Goal: Task Accomplishment & Management: Manage account settings

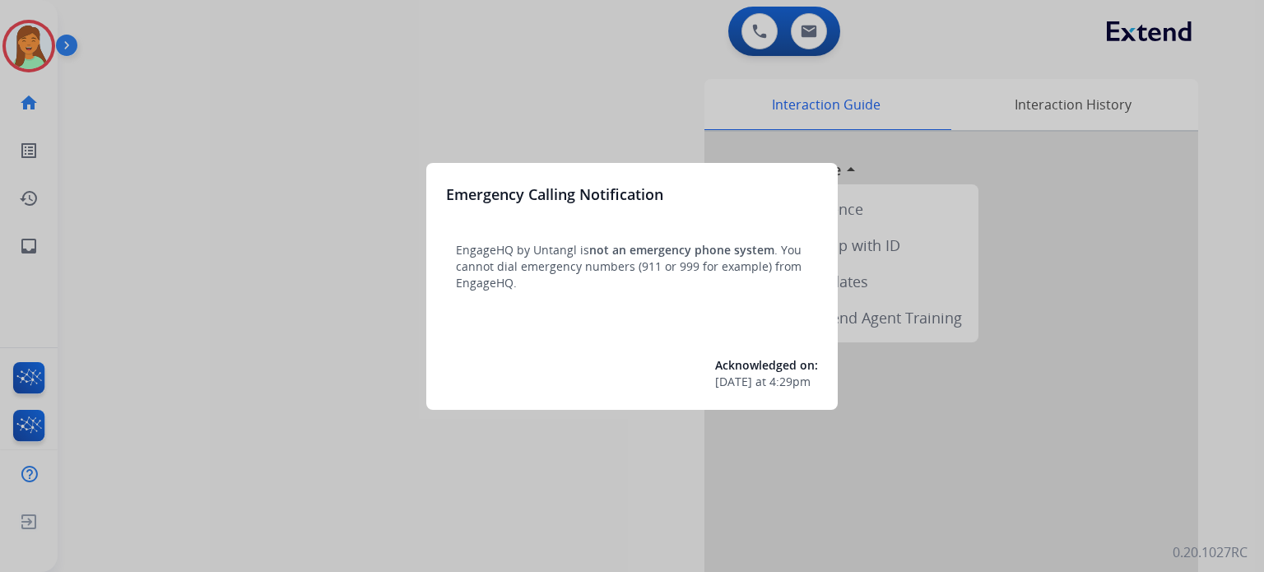
click at [1123, 505] on div at bounding box center [632, 286] width 1264 height 572
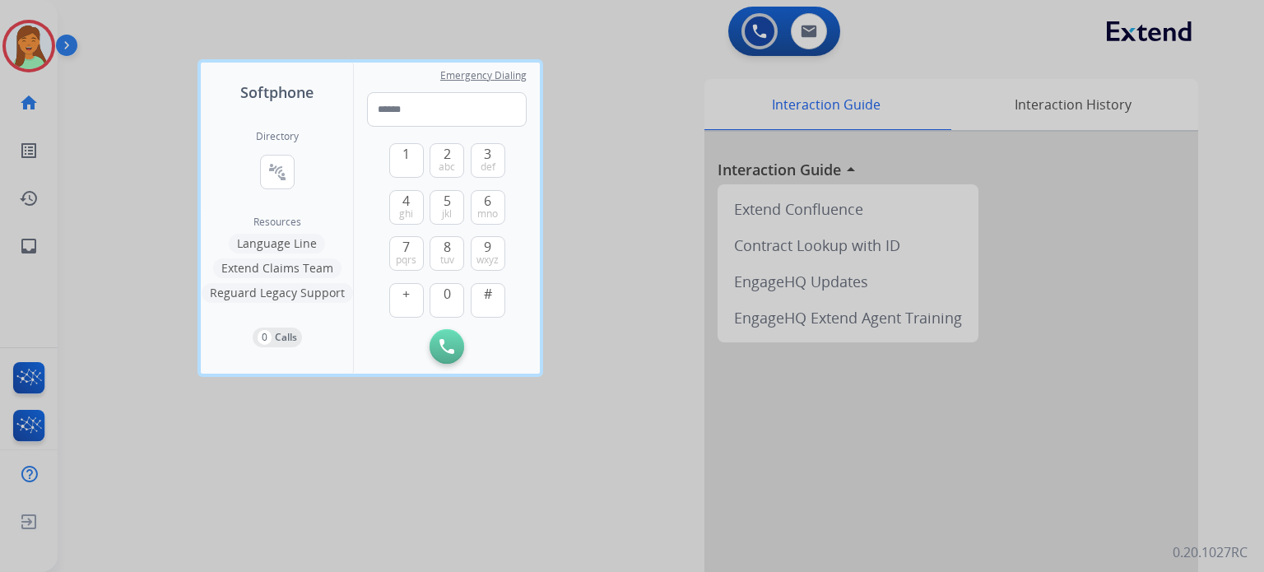
drag, startPoint x: 323, startPoint y: 523, endPoint x: 171, endPoint y: 416, distance: 185.4
click at [293, 517] on div at bounding box center [632, 286] width 1264 height 572
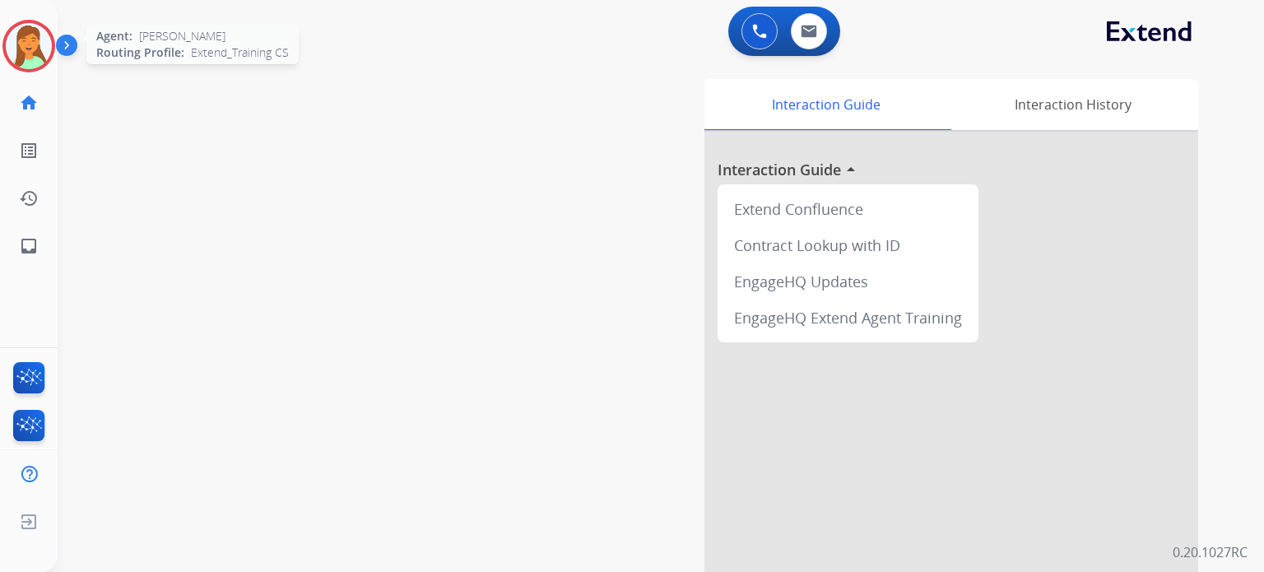
click at [33, 52] on img at bounding box center [29, 46] width 46 height 46
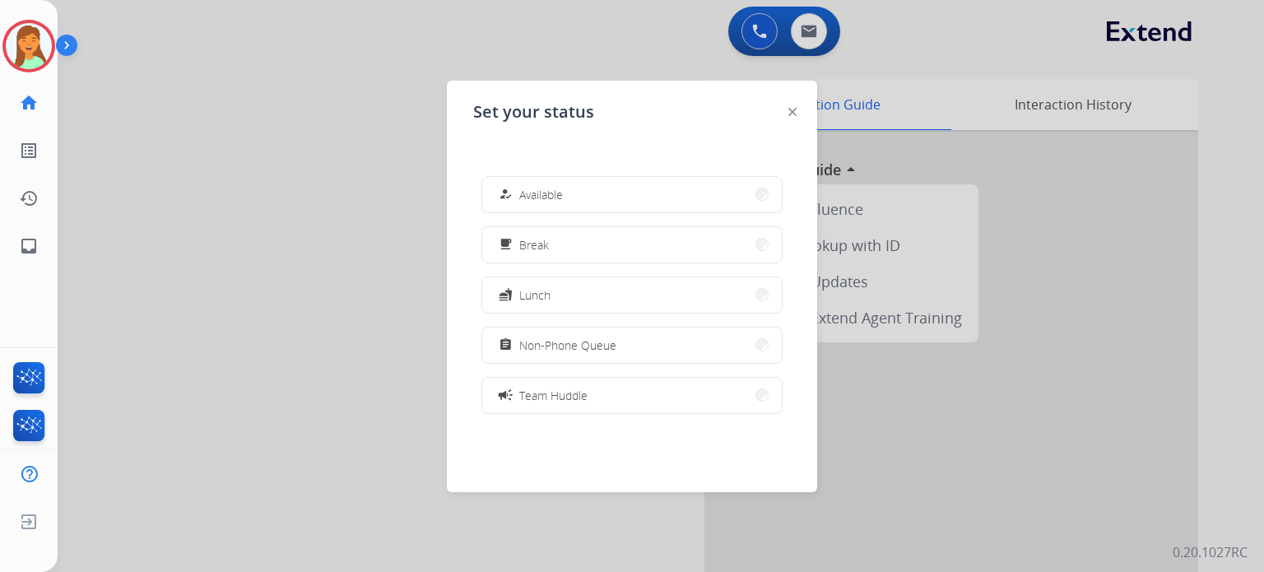
scroll to position [260, 0]
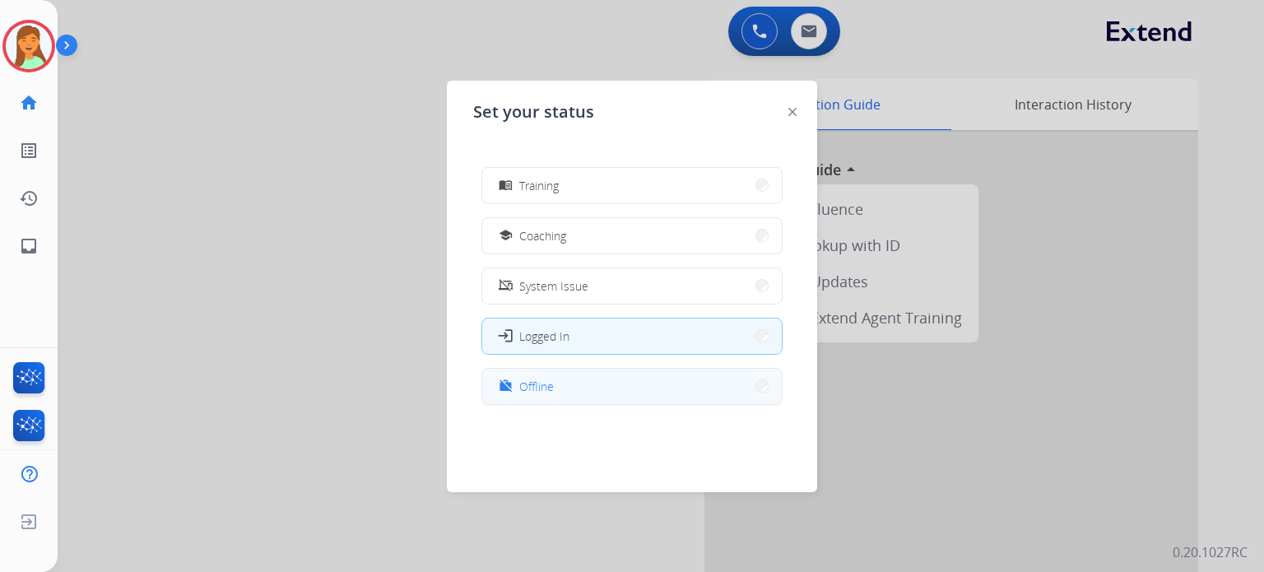
click at [625, 386] on button "work_off Offline" at bounding box center [632, 386] width 300 height 35
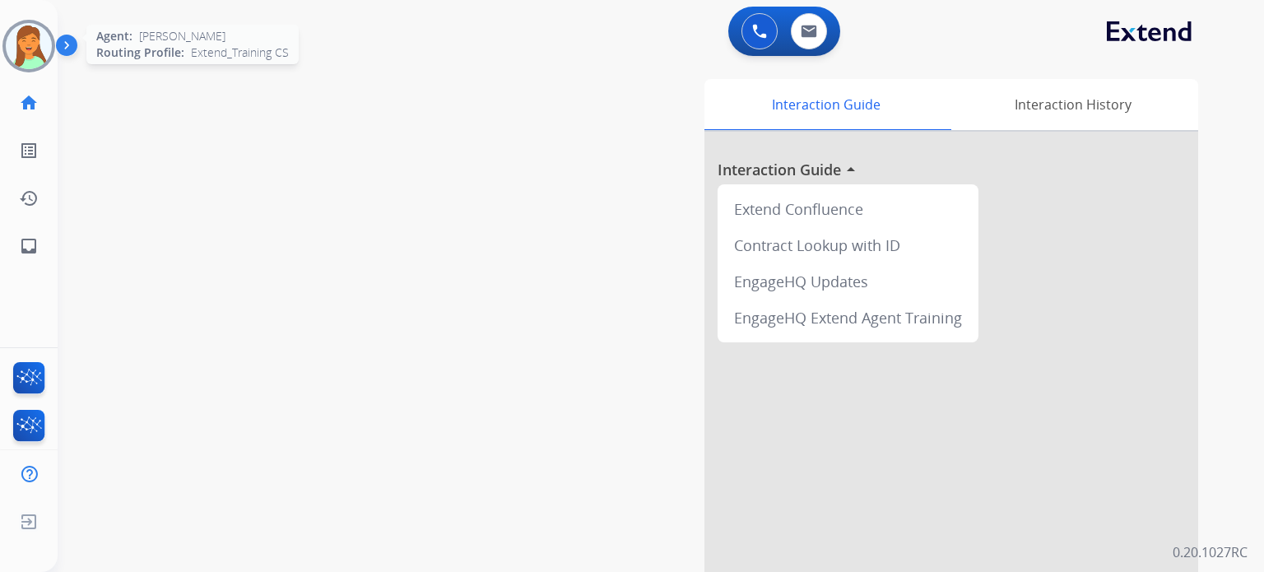
click at [39, 45] on img at bounding box center [29, 46] width 46 height 46
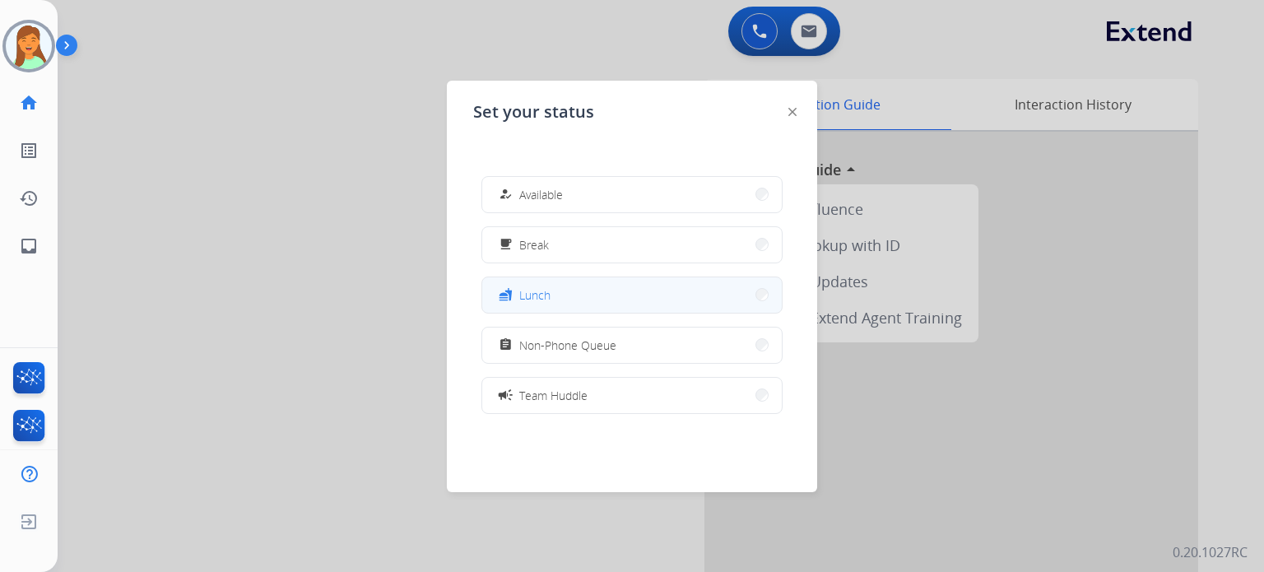
click at [585, 295] on button "fastfood Lunch" at bounding box center [632, 294] width 300 height 35
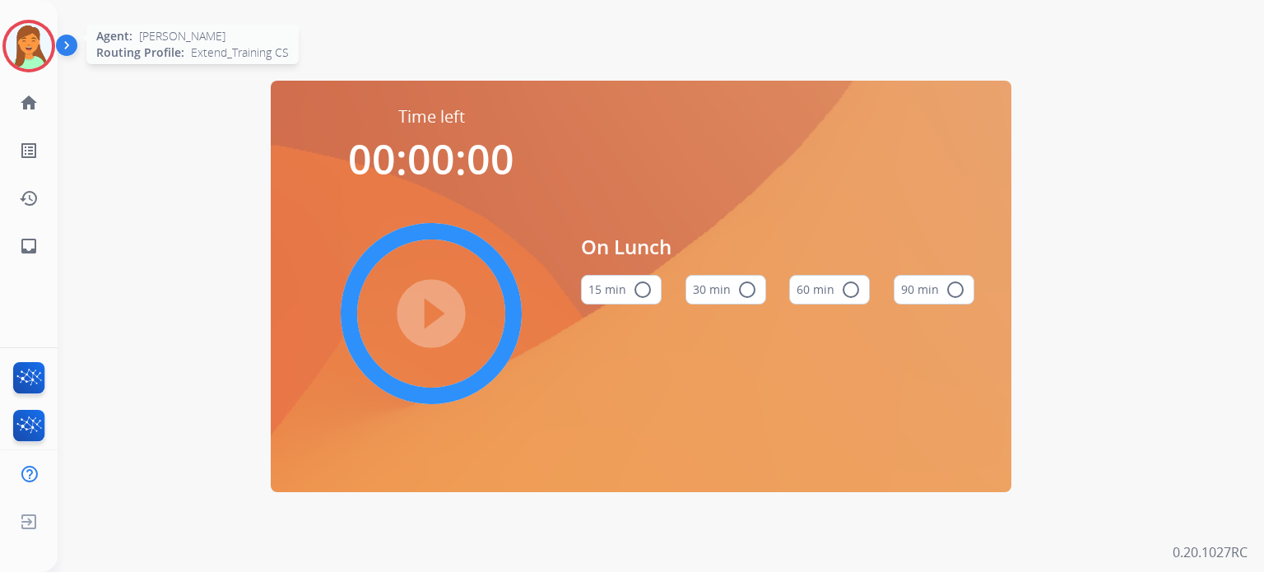
click at [39, 52] on img at bounding box center [29, 46] width 46 height 46
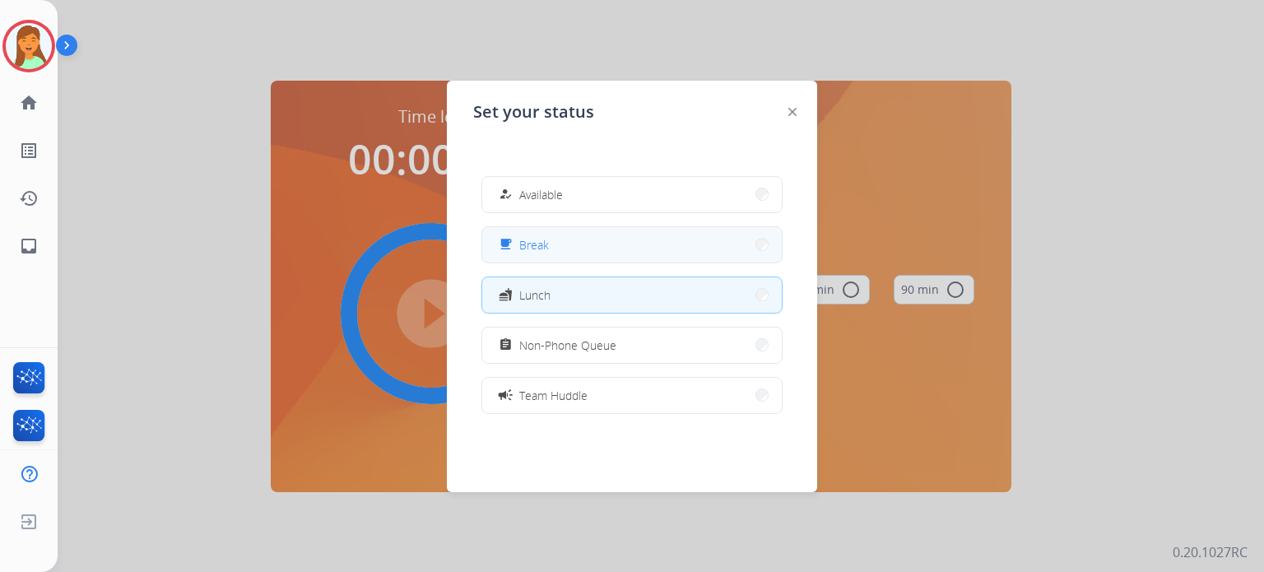
click at [583, 249] on button "free_breakfast Break" at bounding box center [632, 244] width 300 height 35
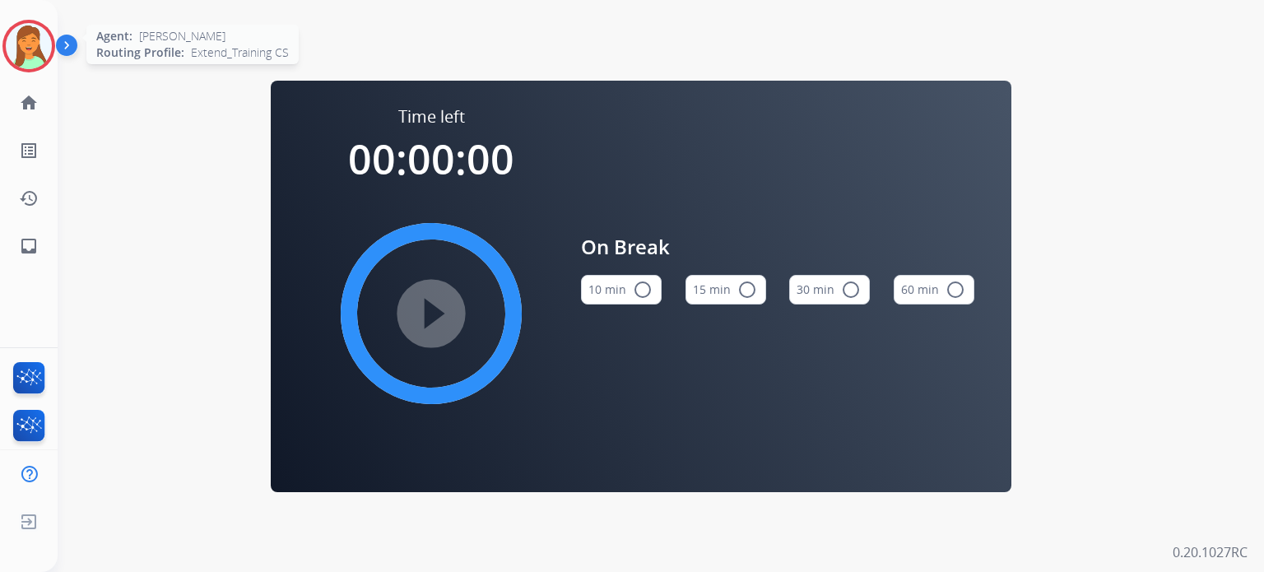
click at [39, 58] on img at bounding box center [29, 46] width 46 height 46
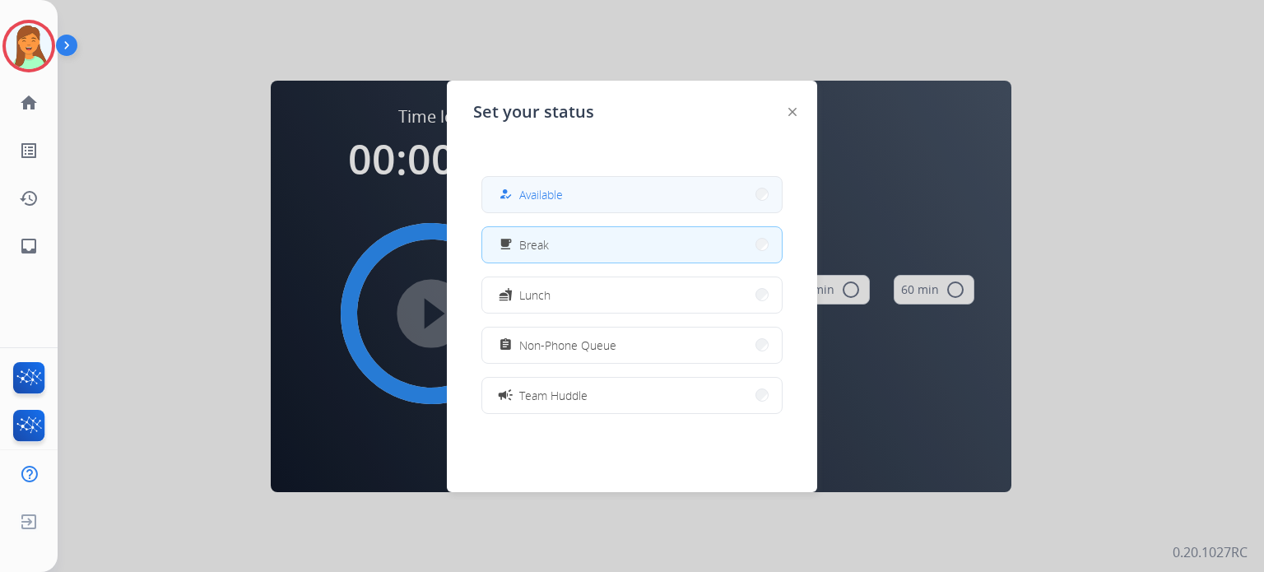
click at [555, 202] on span "Available" at bounding box center [541, 194] width 44 height 17
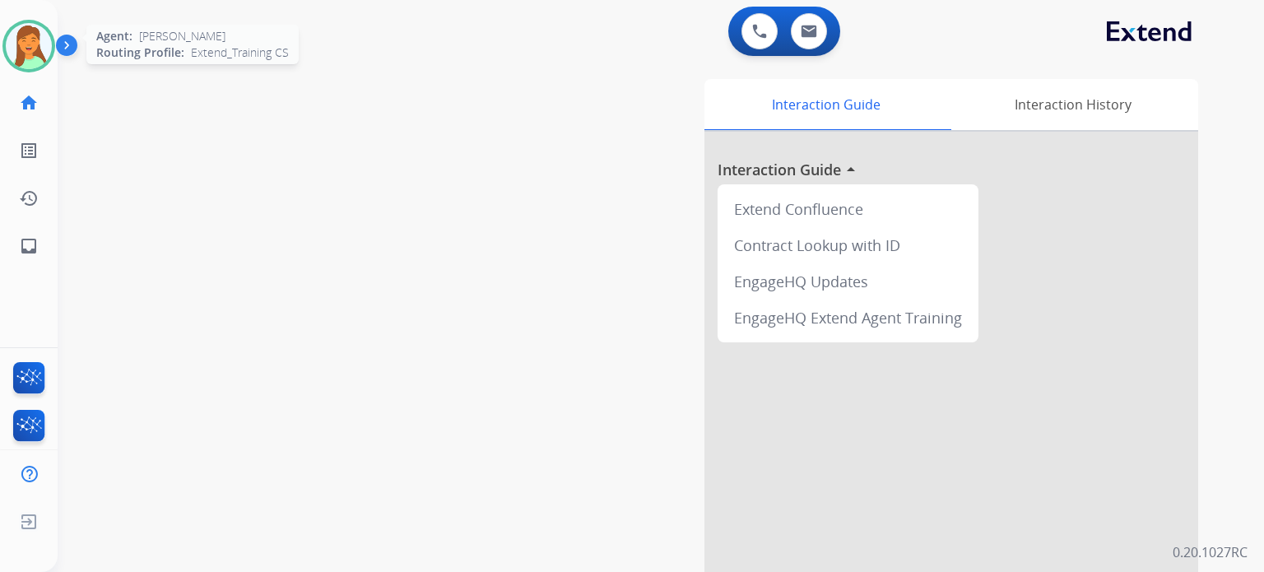
click at [36, 62] on img at bounding box center [29, 46] width 46 height 46
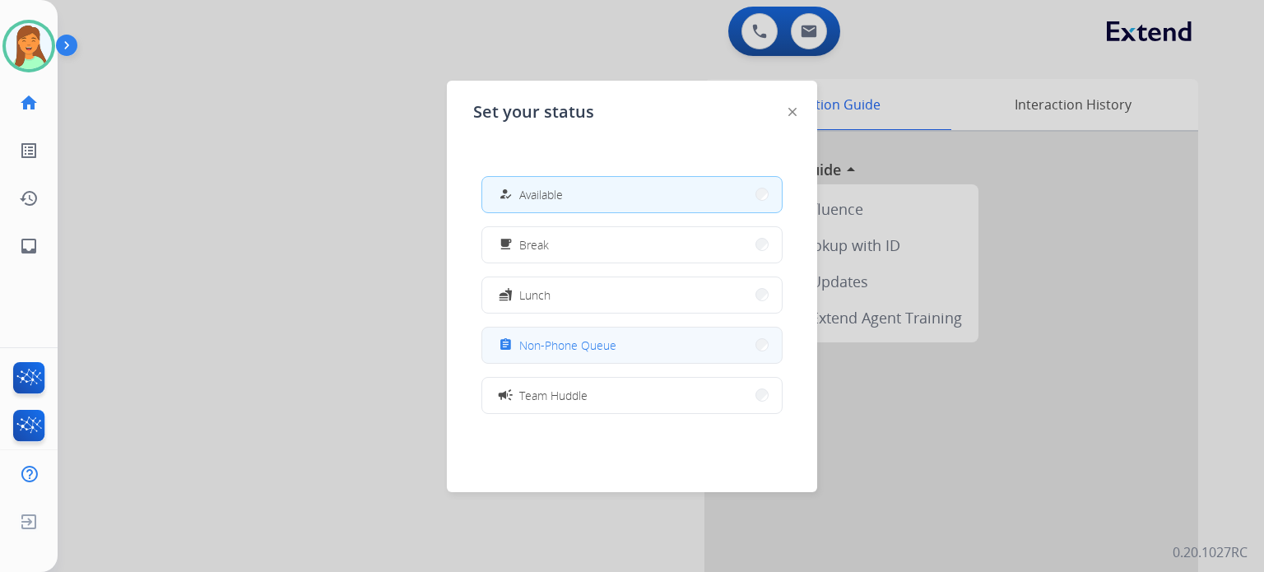
click at [615, 348] on span "Non-Phone Queue" at bounding box center [567, 345] width 97 height 17
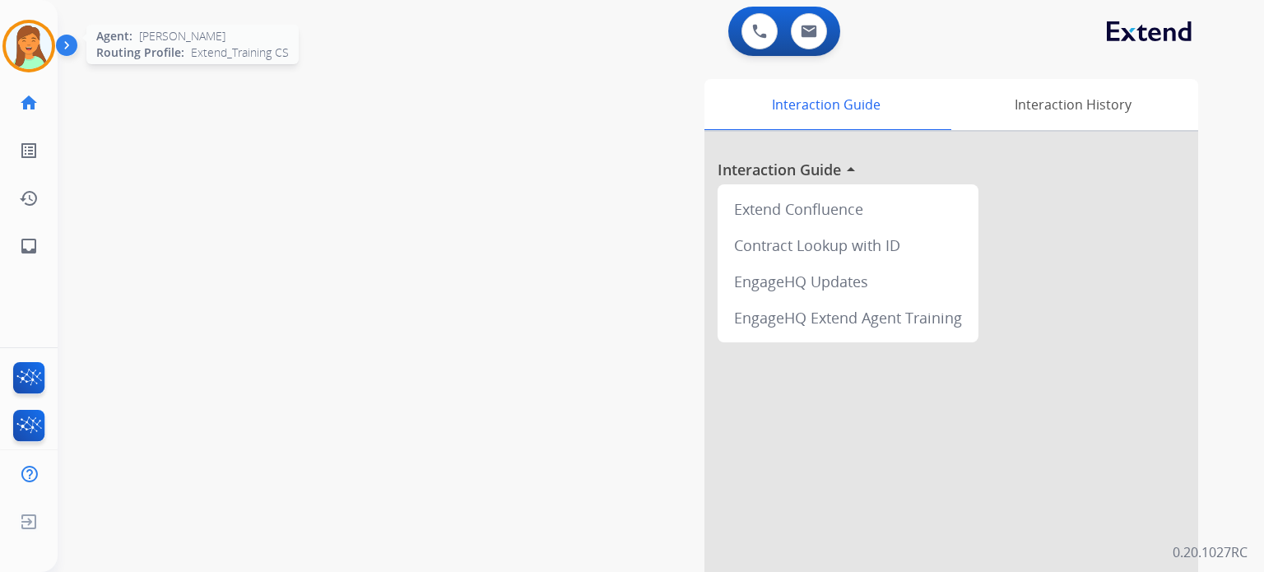
click at [33, 61] on img at bounding box center [29, 46] width 46 height 46
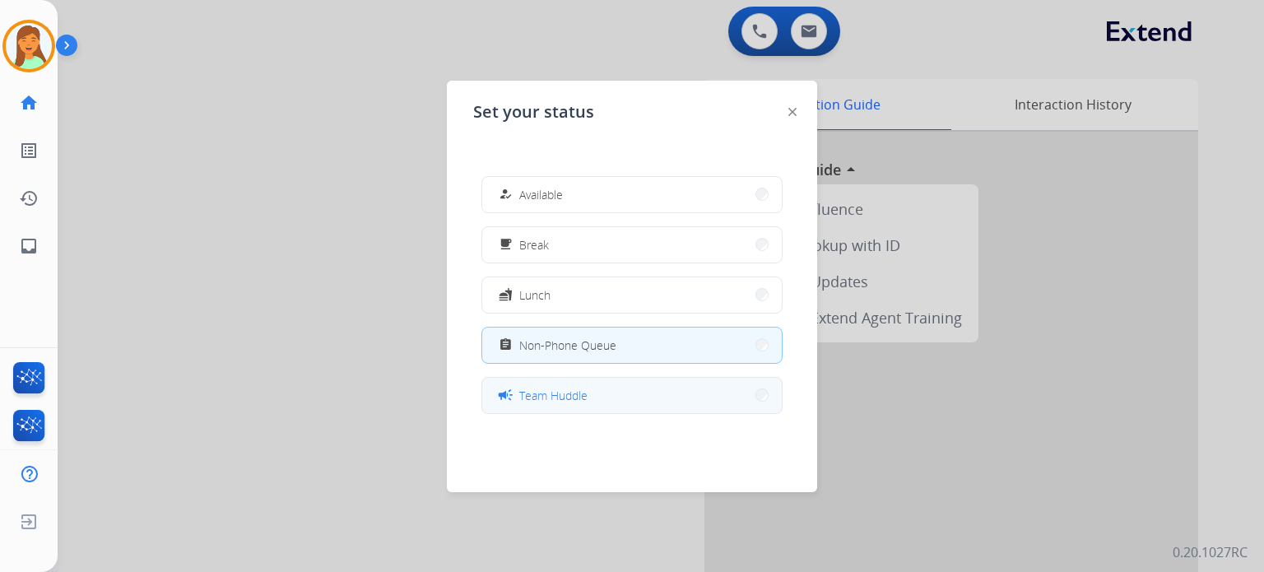
click at [630, 402] on button "campaign Team Huddle" at bounding box center [632, 395] width 300 height 35
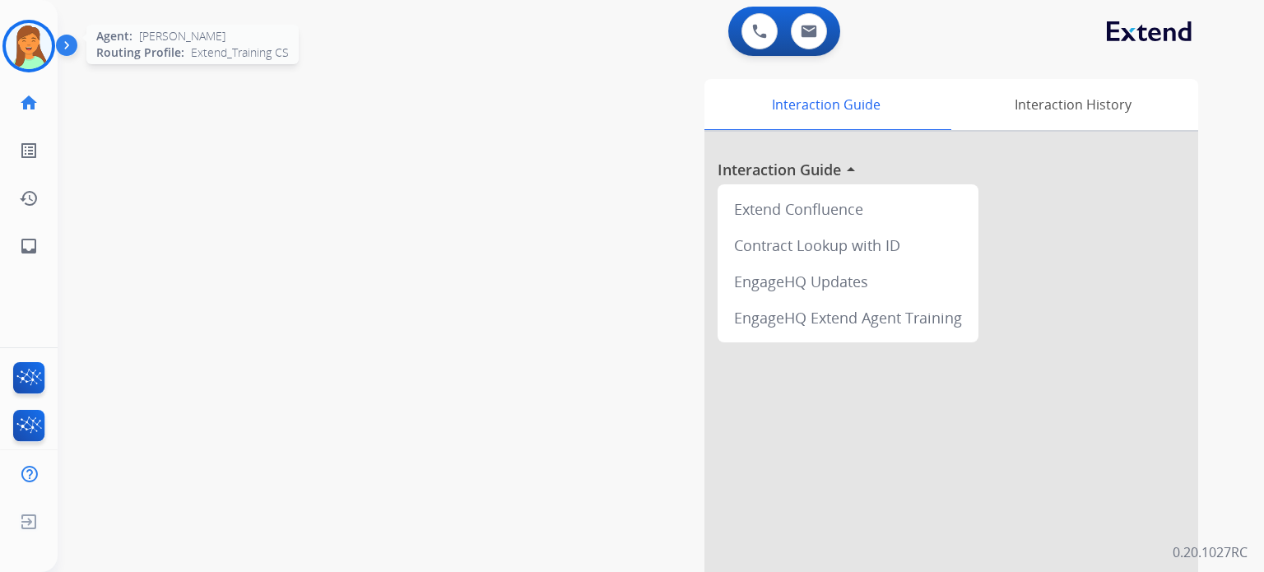
click at [32, 48] on img at bounding box center [29, 46] width 46 height 46
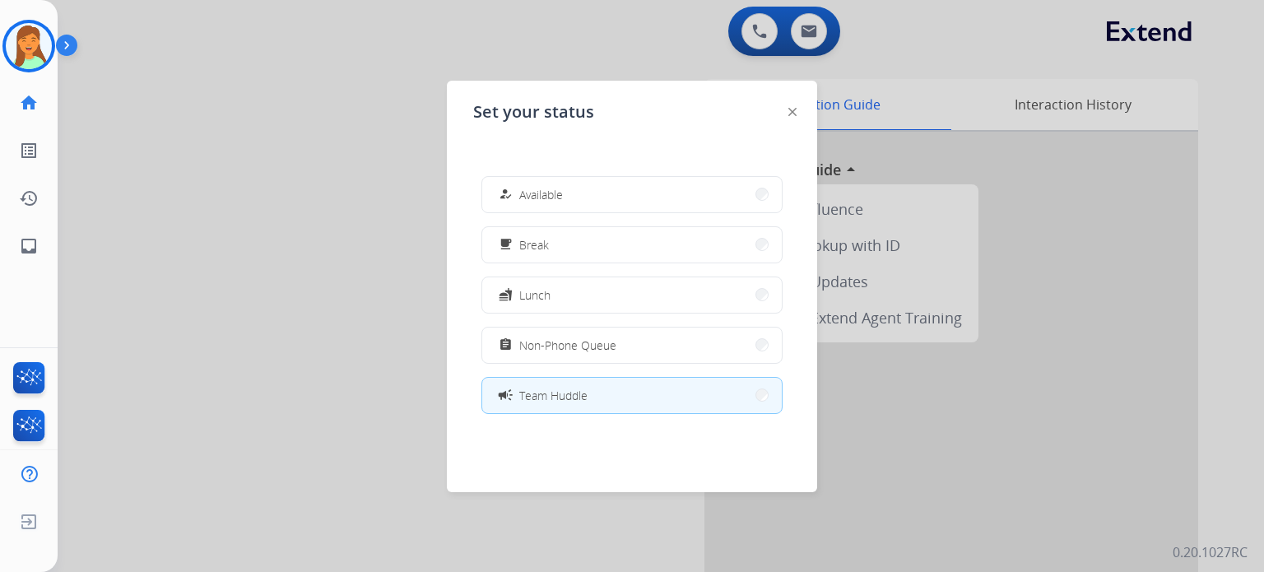
scroll to position [109, 0]
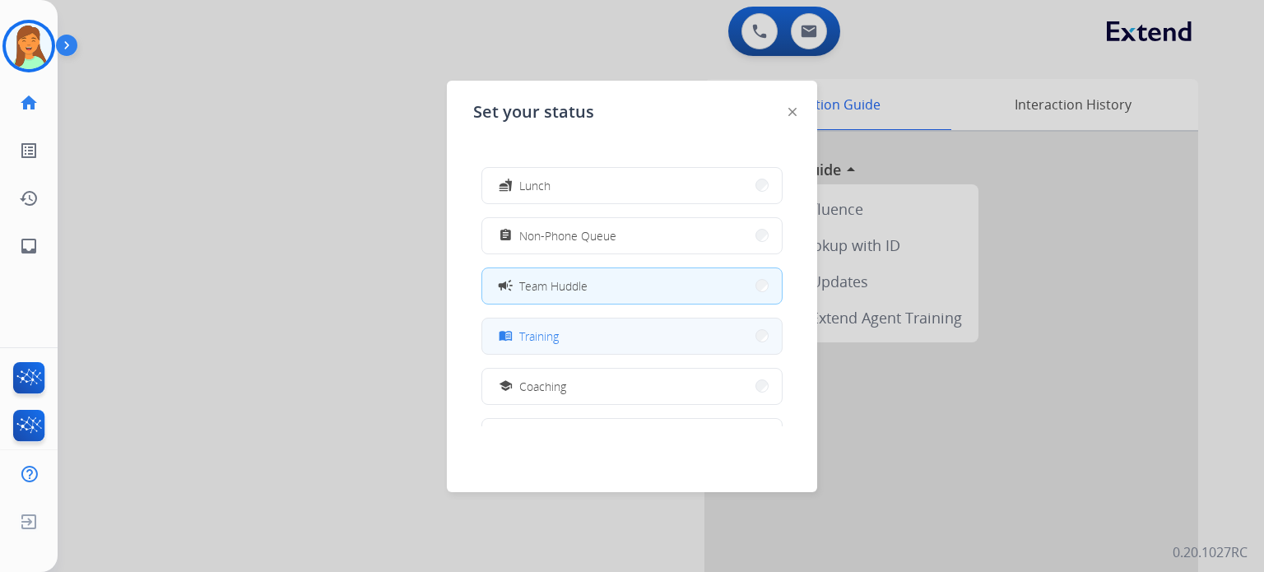
click at [662, 330] on button "menu_book Training" at bounding box center [632, 335] width 300 height 35
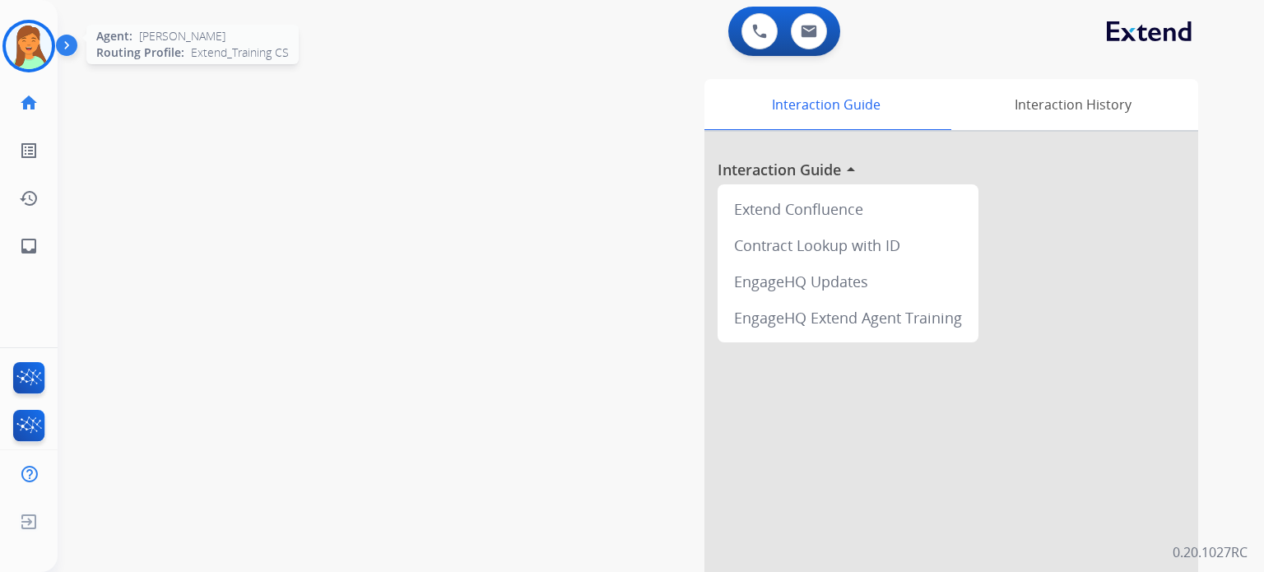
click at [30, 48] on img at bounding box center [29, 46] width 46 height 46
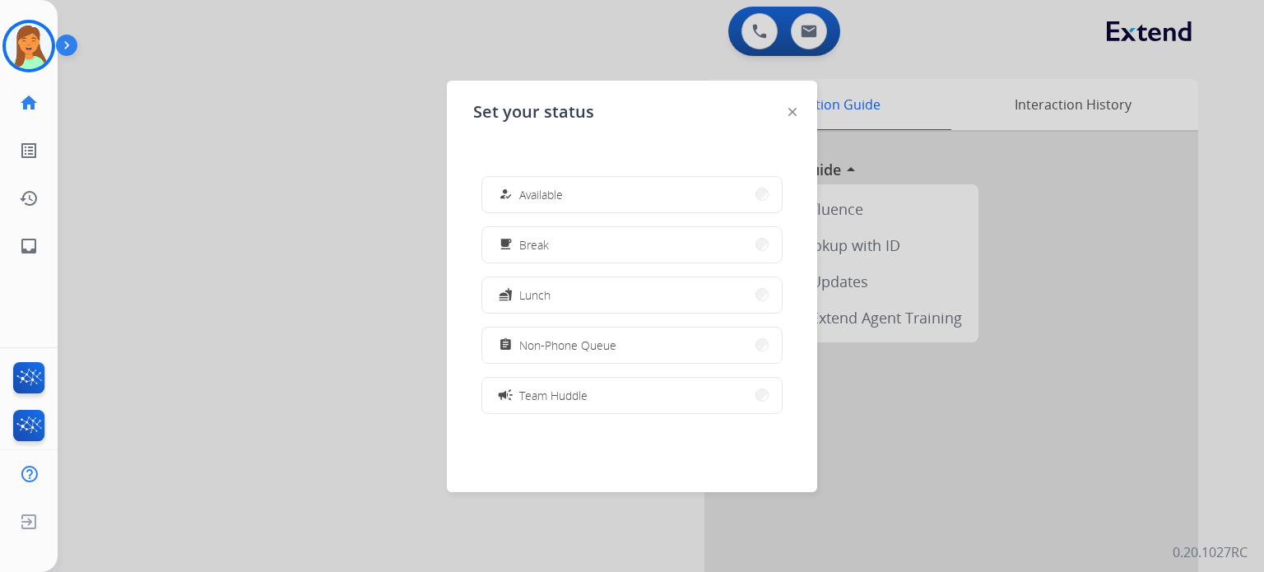
click at [574, 383] on button "campaign Team Huddle" at bounding box center [632, 395] width 300 height 35
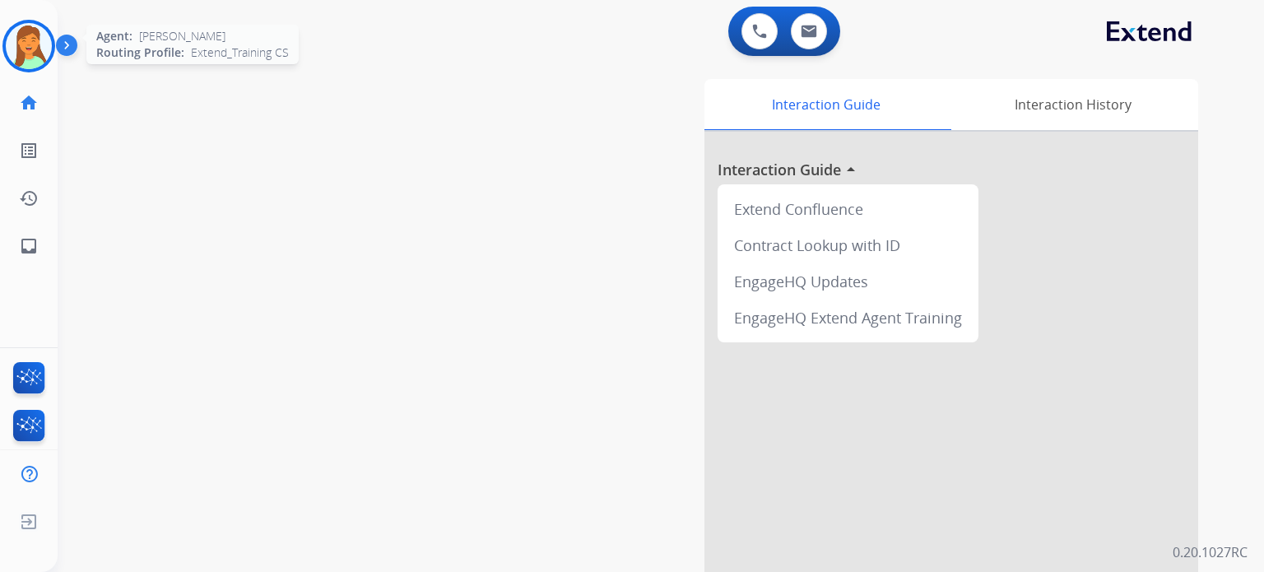
click at [20, 42] on img at bounding box center [29, 46] width 46 height 46
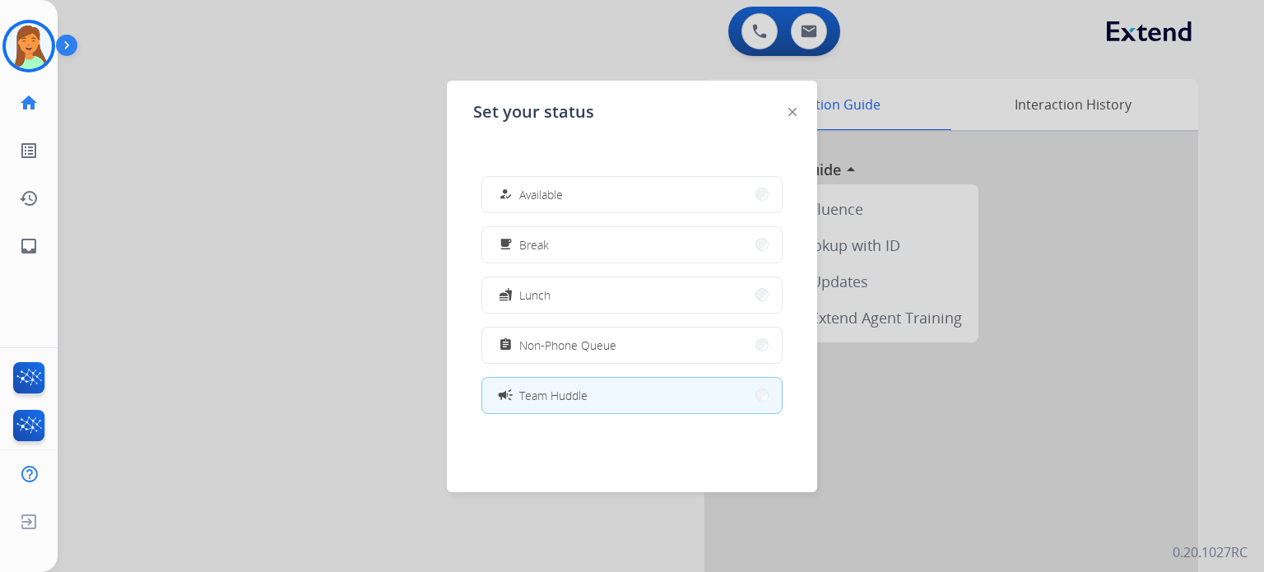
scroll to position [219, 0]
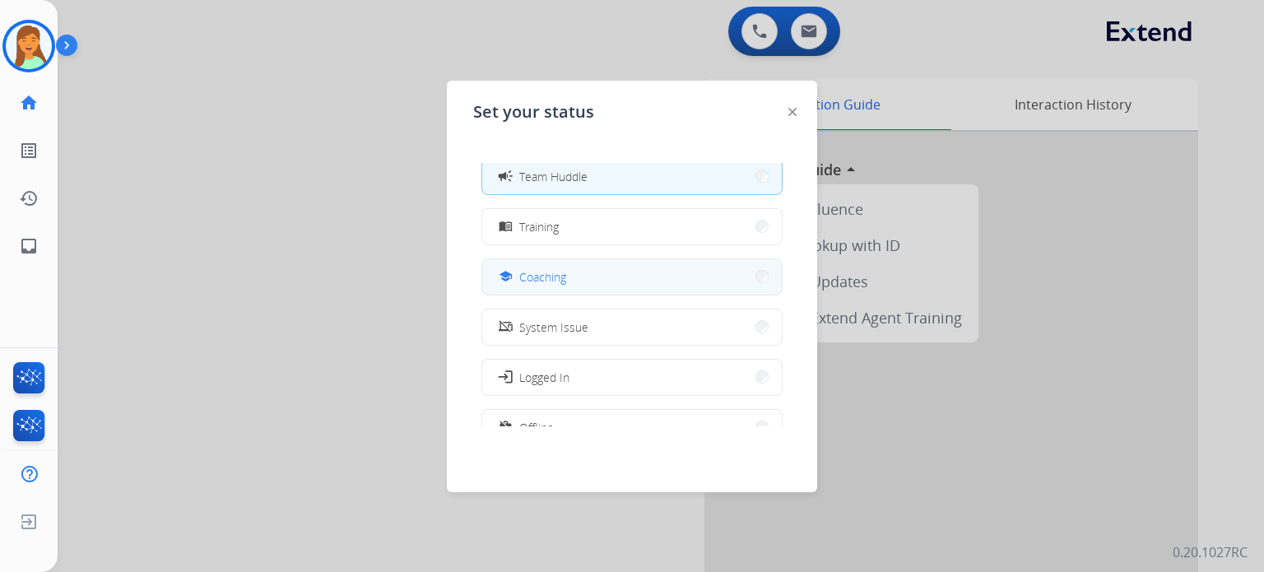
click at [575, 275] on button "school Coaching" at bounding box center [632, 276] width 300 height 35
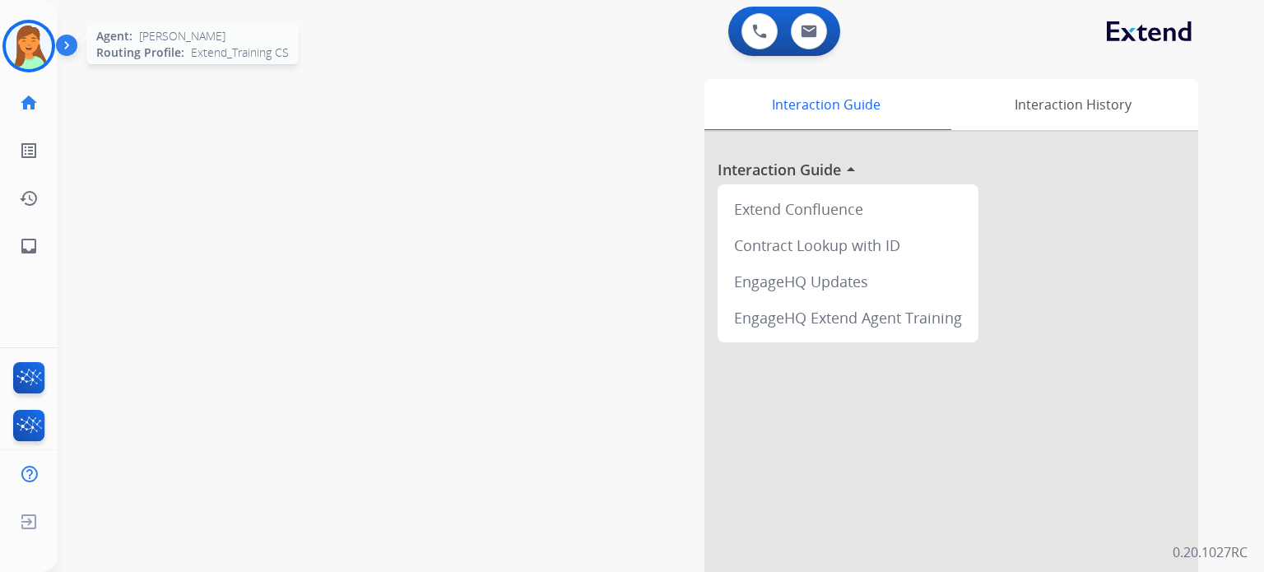
click at [4, 29] on div "Agent: [PERSON_NAME] Profile: Extend_Training CS" at bounding box center [28, 46] width 53 height 53
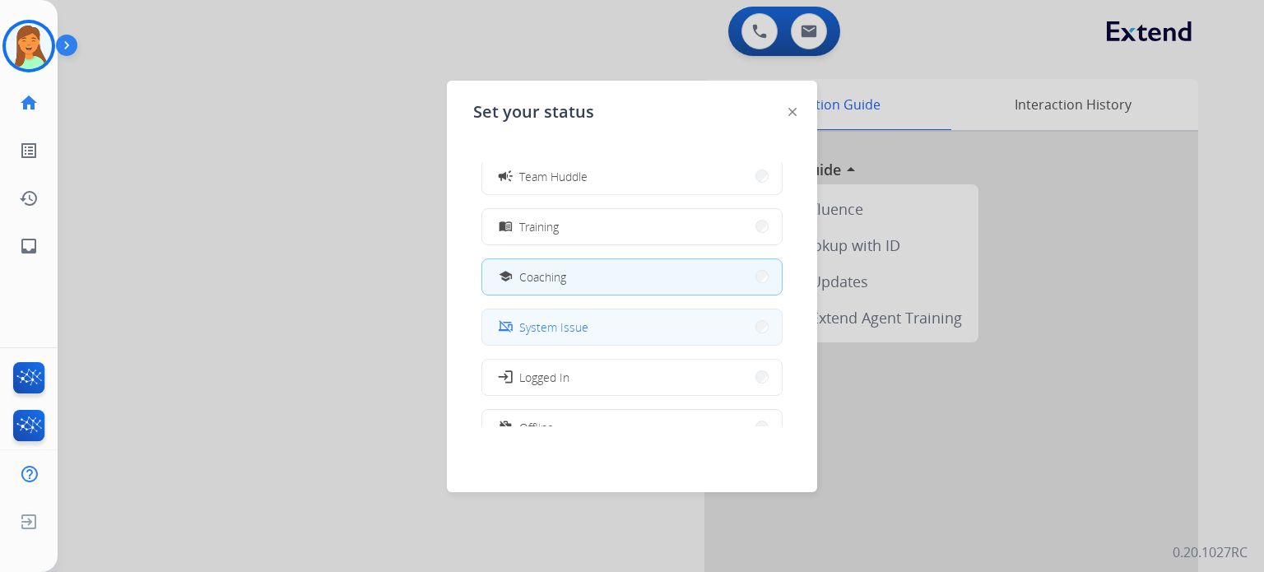
click at [606, 330] on button "phonelink_off System Issue" at bounding box center [632, 326] width 300 height 35
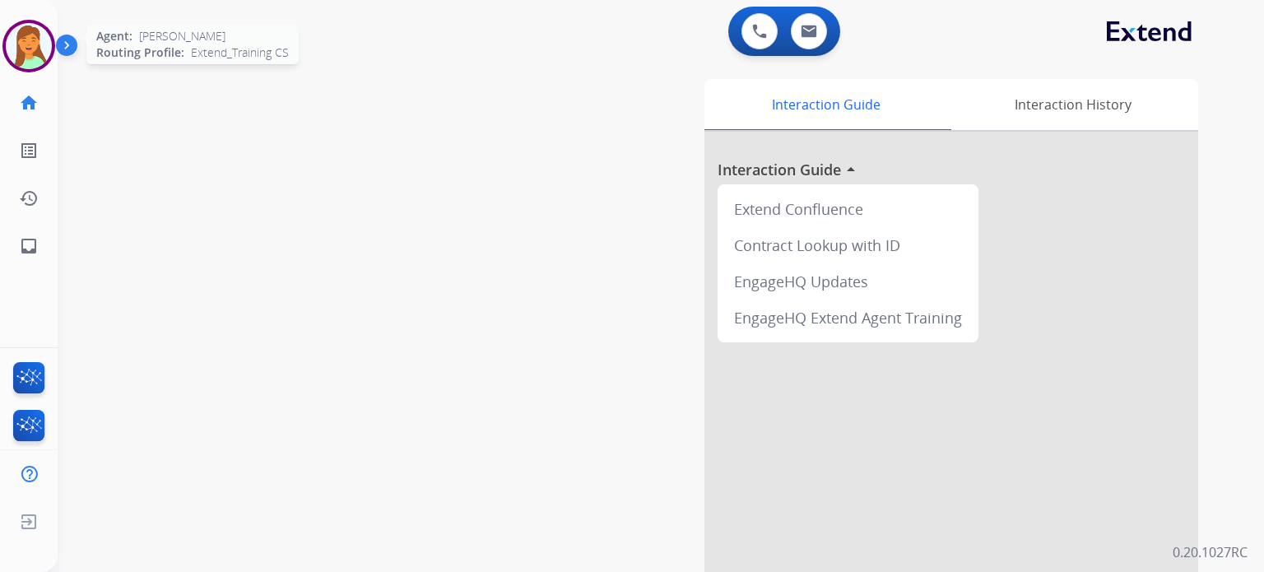
click at [35, 57] on img at bounding box center [29, 46] width 46 height 46
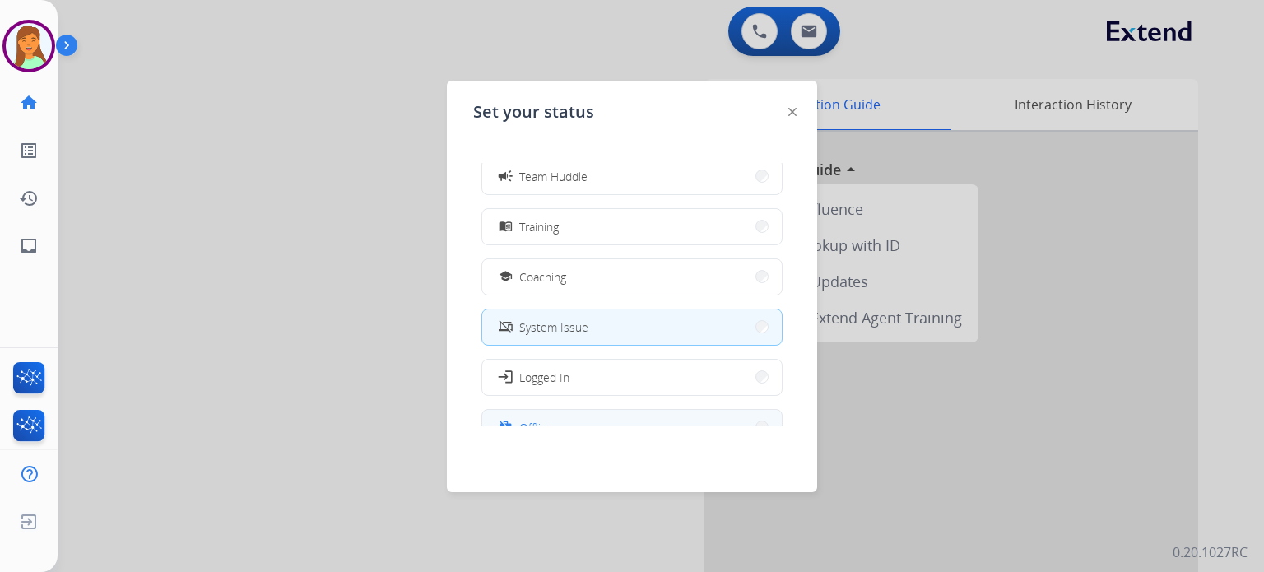
scroll to position [260, 0]
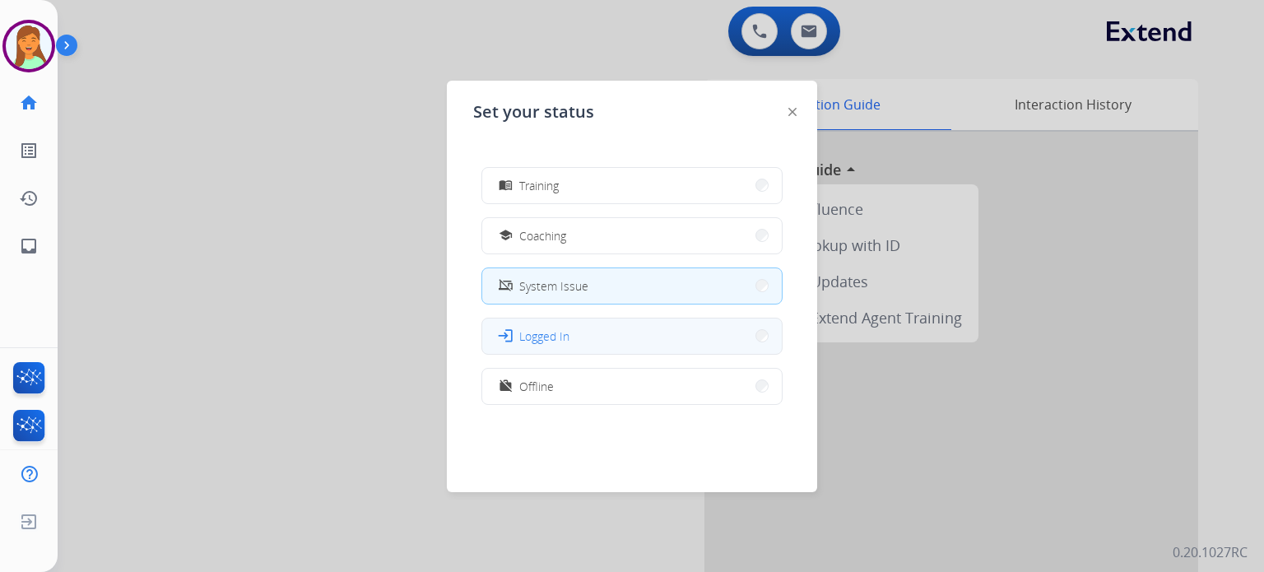
click at [683, 331] on button "login Logged In" at bounding box center [632, 335] width 300 height 35
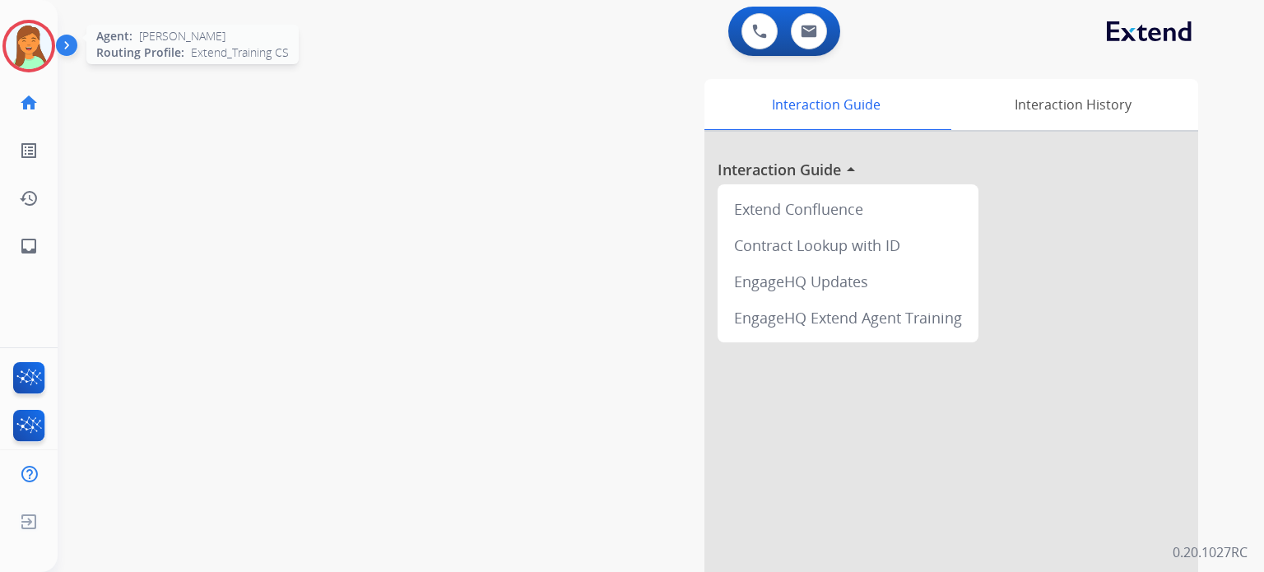
click at [45, 61] on img at bounding box center [29, 46] width 46 height 46
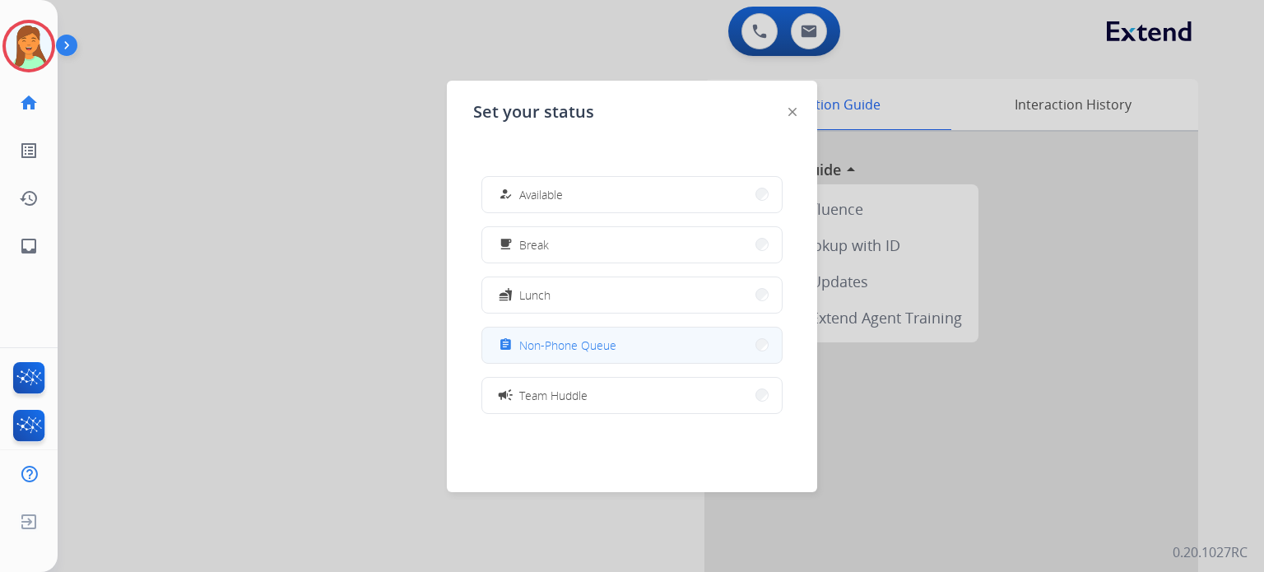
click at [713, 342] on button "assignment Non-Phone Queue" at bounding box center [632, 345] width 300 height 35
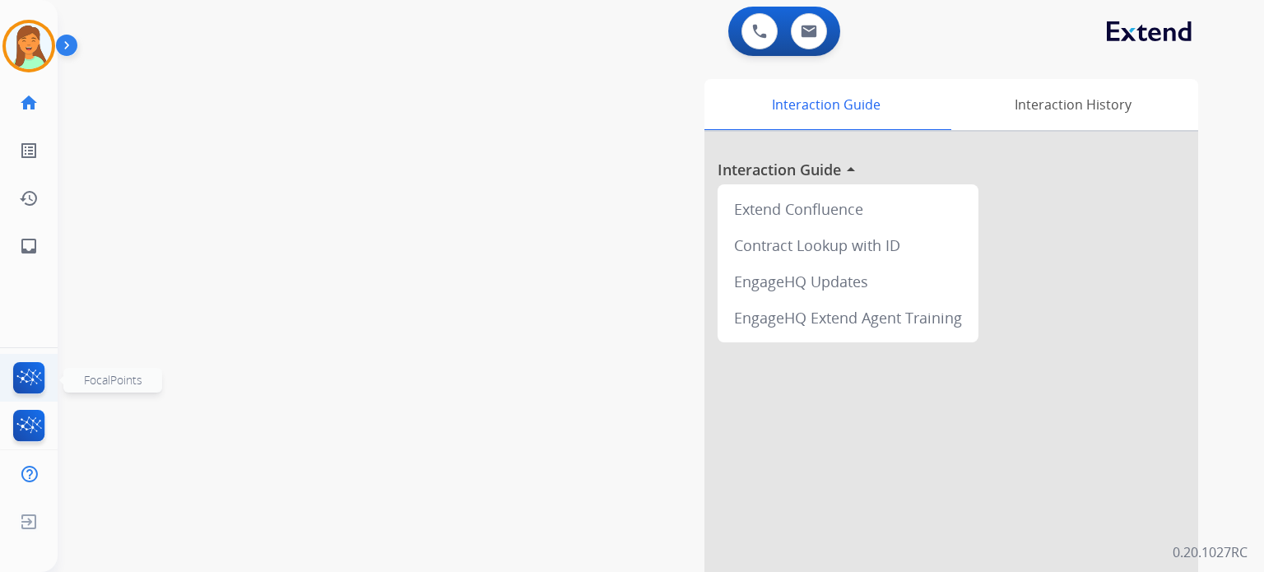
click at [39, 368] on img at bounding box center [29, 381] width 39 height 38
